Goal: Find specific page/section: Find specific page/section

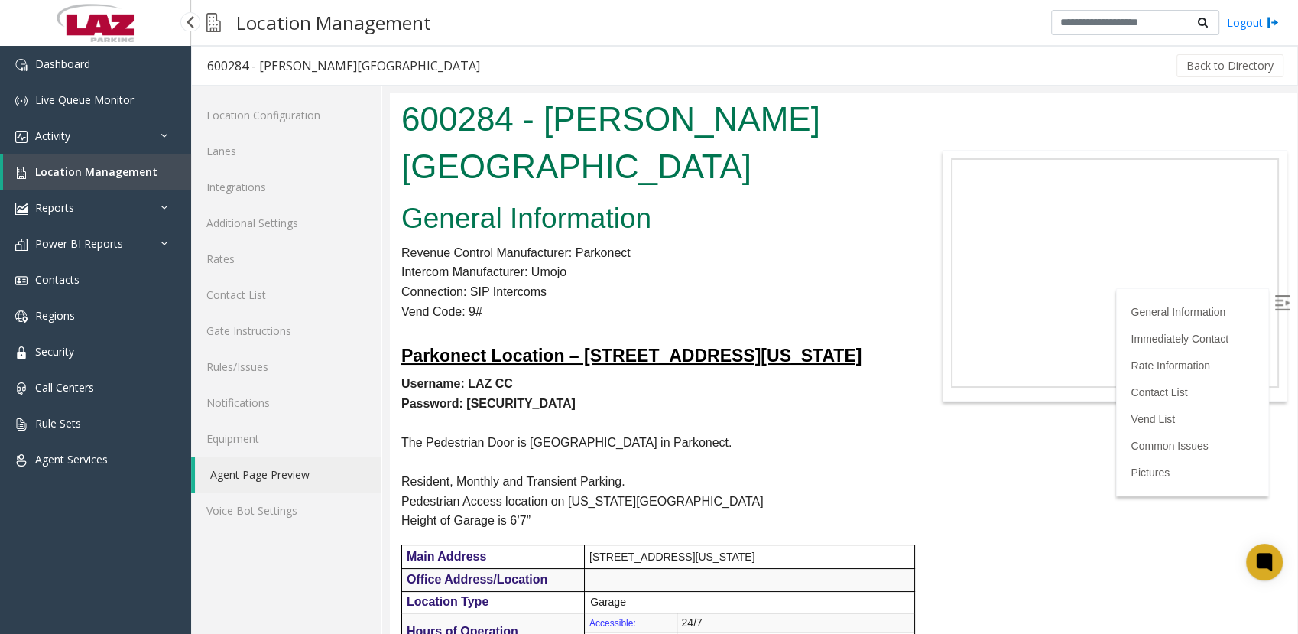
click at [57, 164] on span "Location Management" at bounding box center [96, 171] width 122 height 15
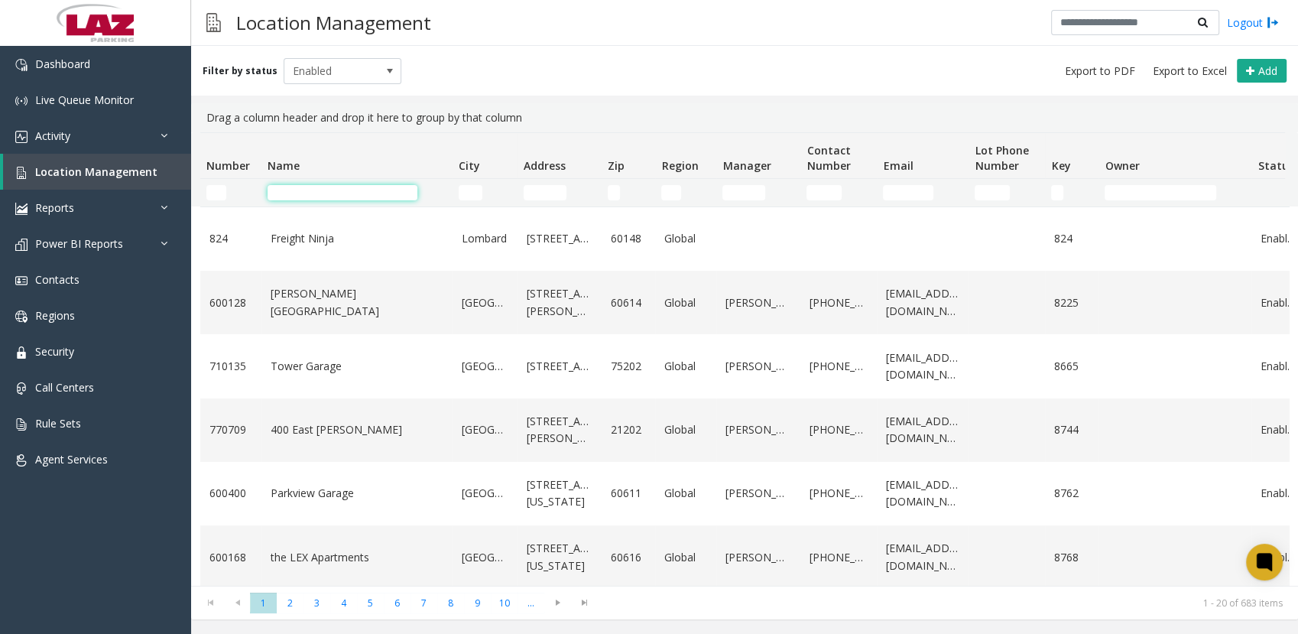
click at [367, 199] on input "Name Filter" at bounding box center [343, 192] width 150 height 15
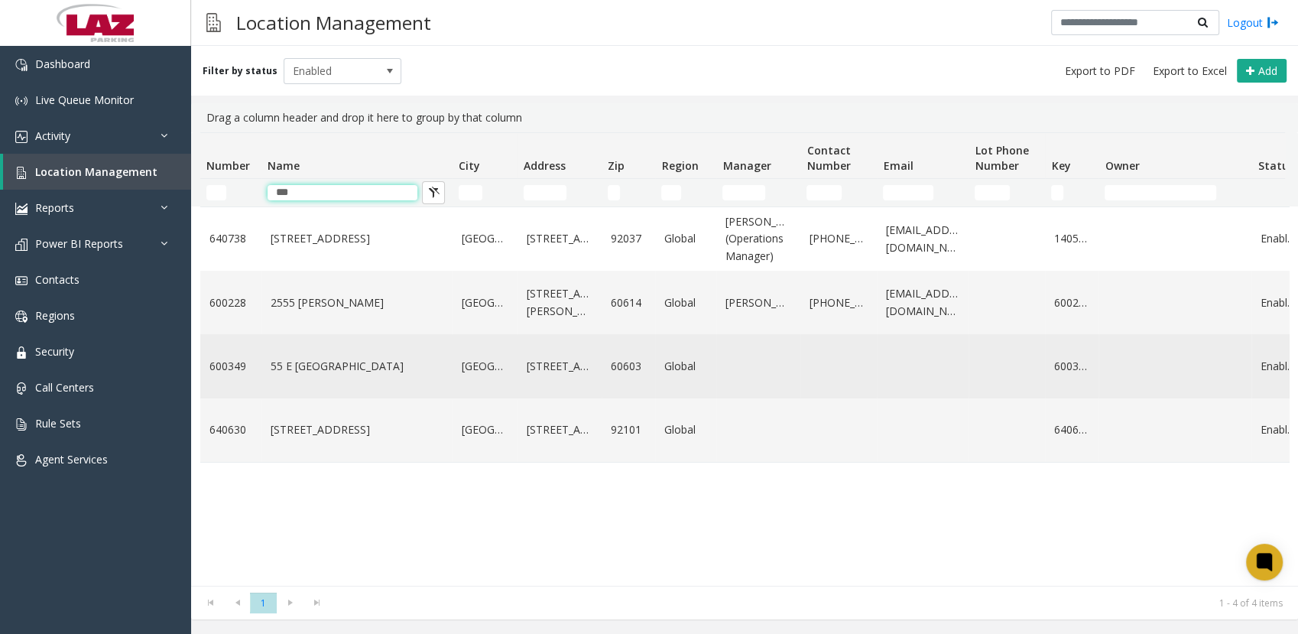
type input "**"
click at [313, 375] on link "55 E [GEOGRAPHIC_DATA]" at bounding box center [357, 366] width 173 height 17
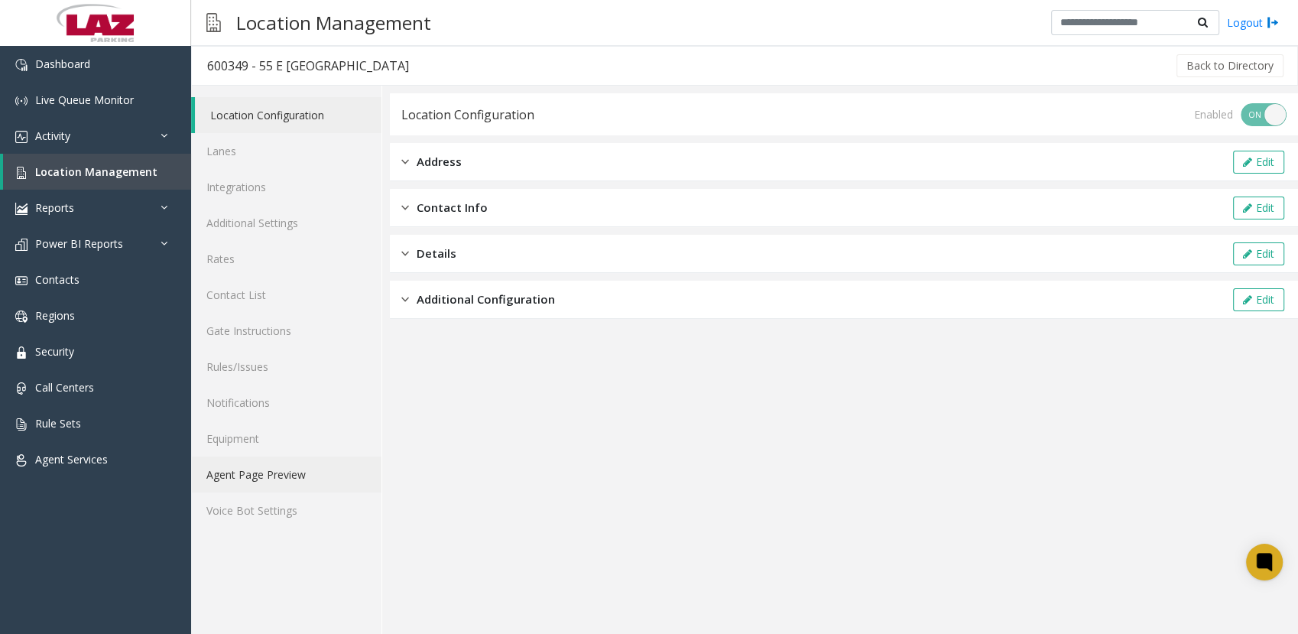
click at [259, 468] on link "Agent Page Preview" at bounding box center [286, 474] width 190 height 36
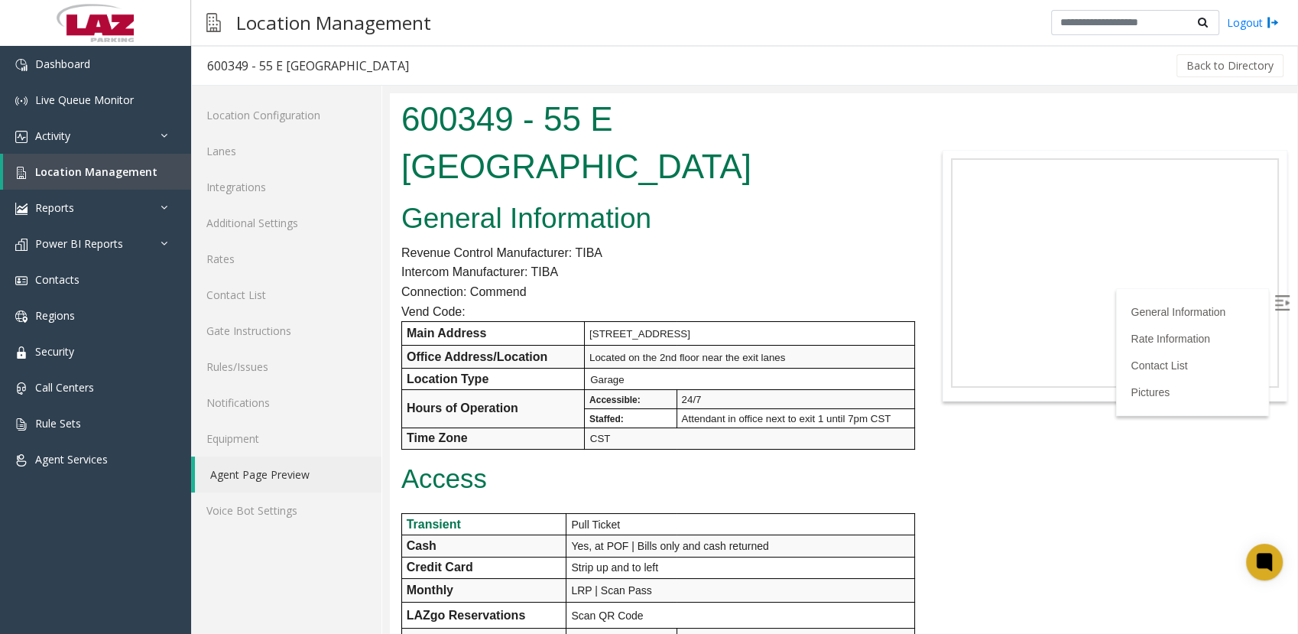
click at [687, 465] on p "Access" at bounding box center [654, 479] width 506 height 29
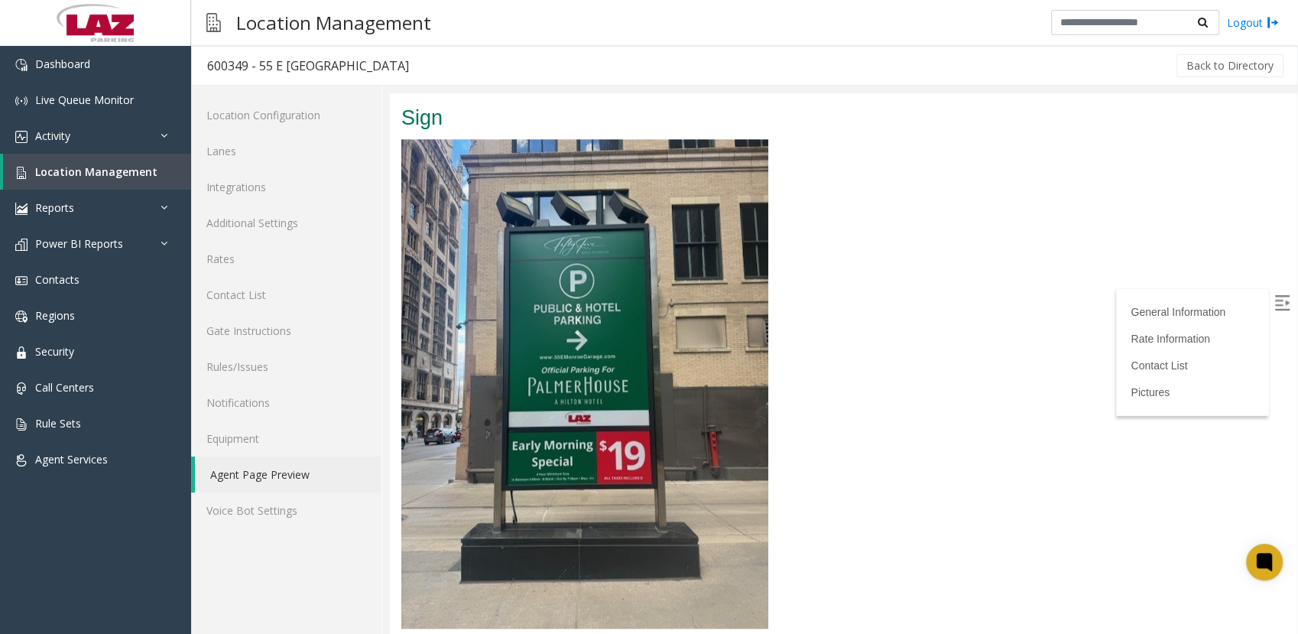
scroll to position [1789, 0]
click at [789, 494] on div "Pictures Sign Rates" at bounding box center [843, 606] width 907 height 1099
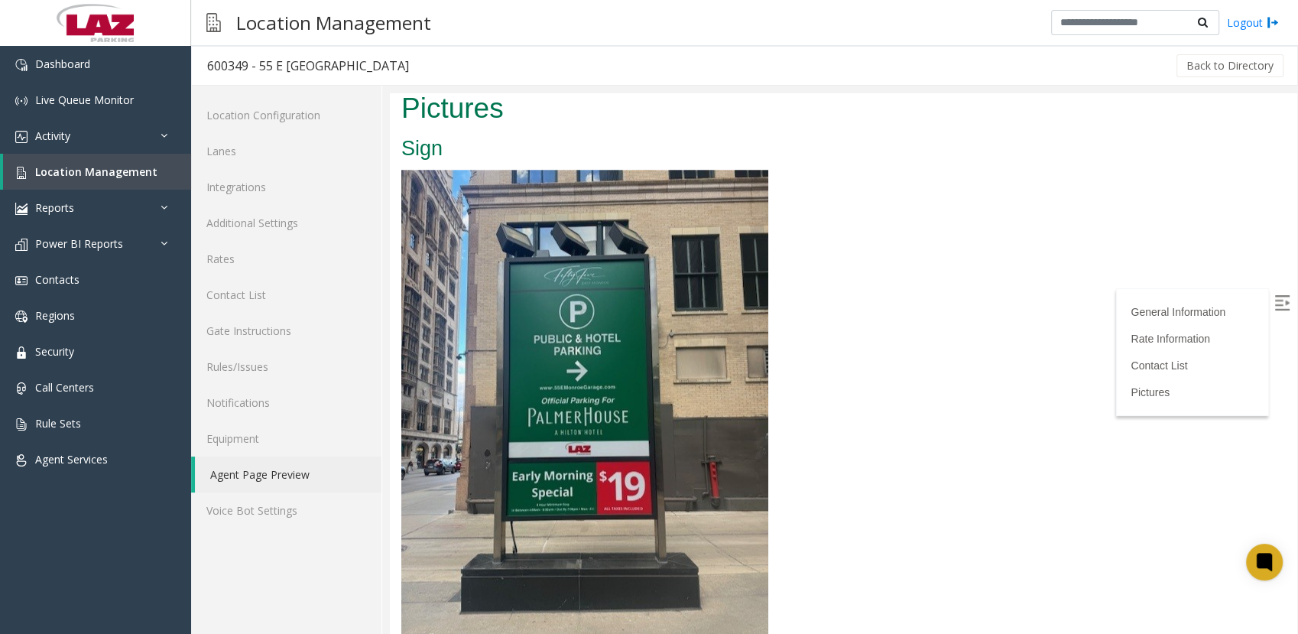
scroll to position [1775, 0]
